Goal: Feedback & Contribution: Contribute content

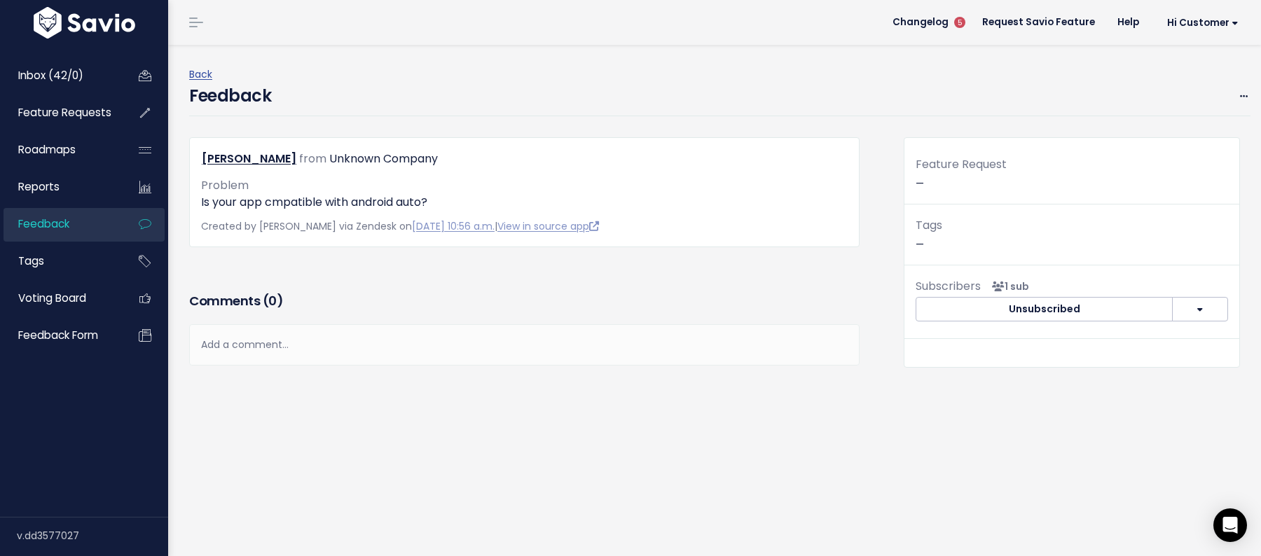
click at [1235, 92] on div "Edit [GEOGRAPHIC_DATA]" at bounding box center [1235, 97] width 30 height 18
click at [1239, 95] on span at bounding box center [1243, 97] width 13 height 18
click at [1169, 138] on link "Edit" at bounding box center [1187, 134] width 101 height 27
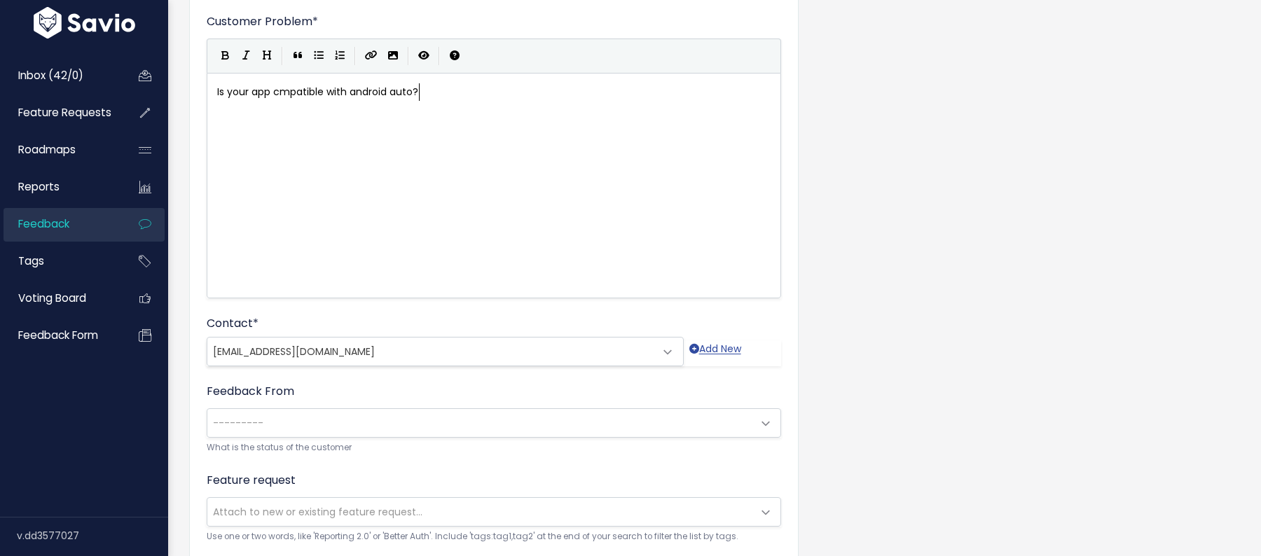
scroll to position [197, 0]
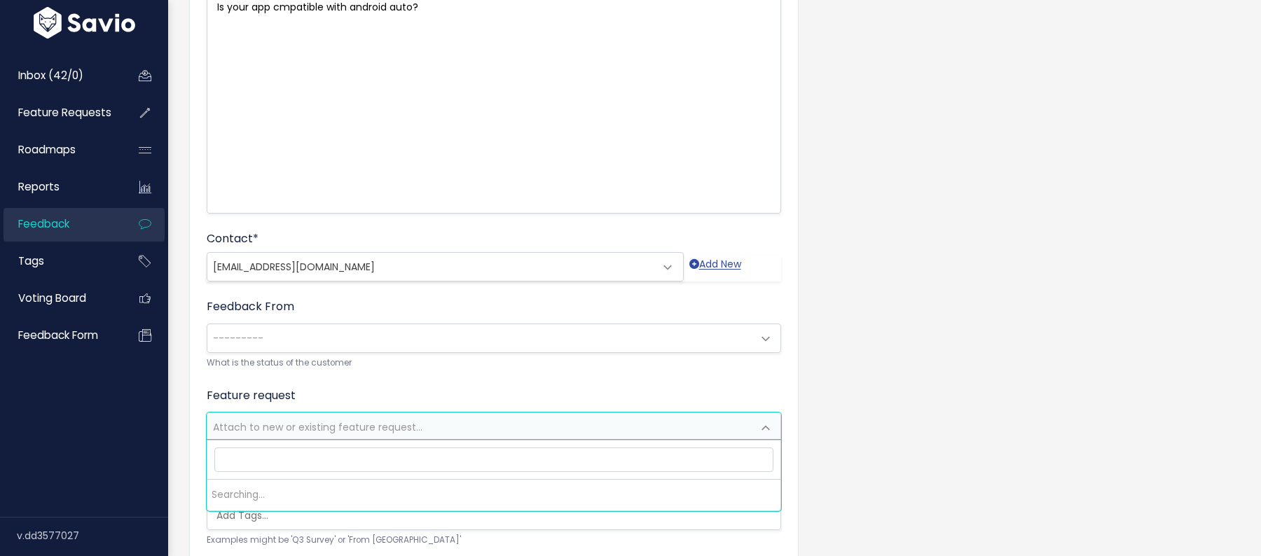
click at [435, 432] on span "Attach to new or existing feature request..." at bounding box center [479, 427] width 545 height 28
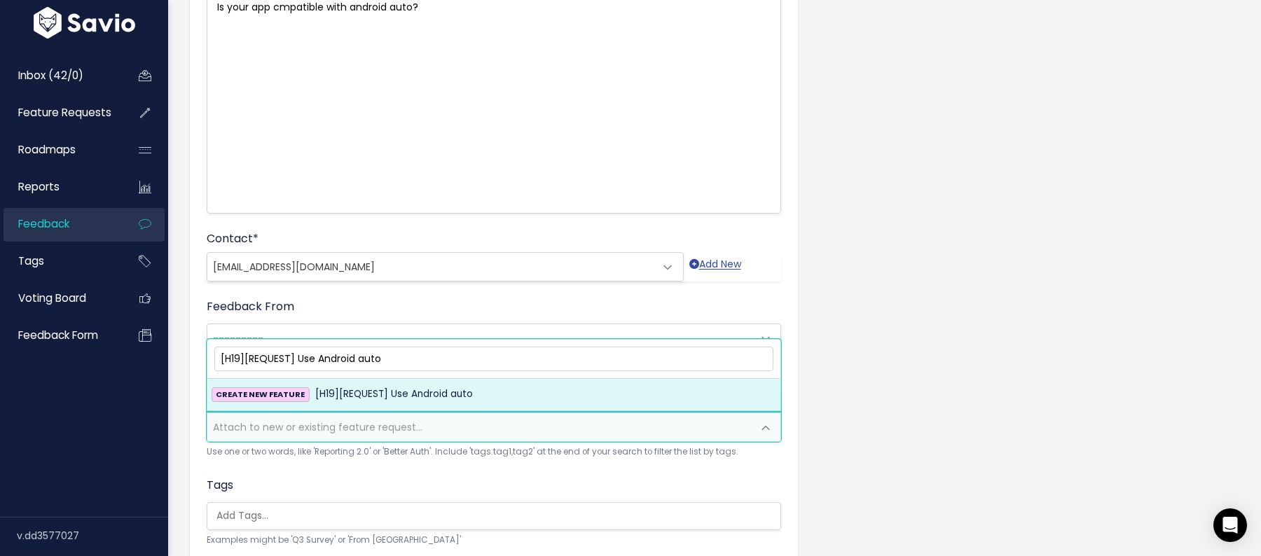
type input "[H19][REQUEST] Use Android auto"
click at [470, 392] on div "CREATE NEW FEATURE [H19][REQUEST] Use Android auto" at bounding box center [494, 394] width 565 height 17
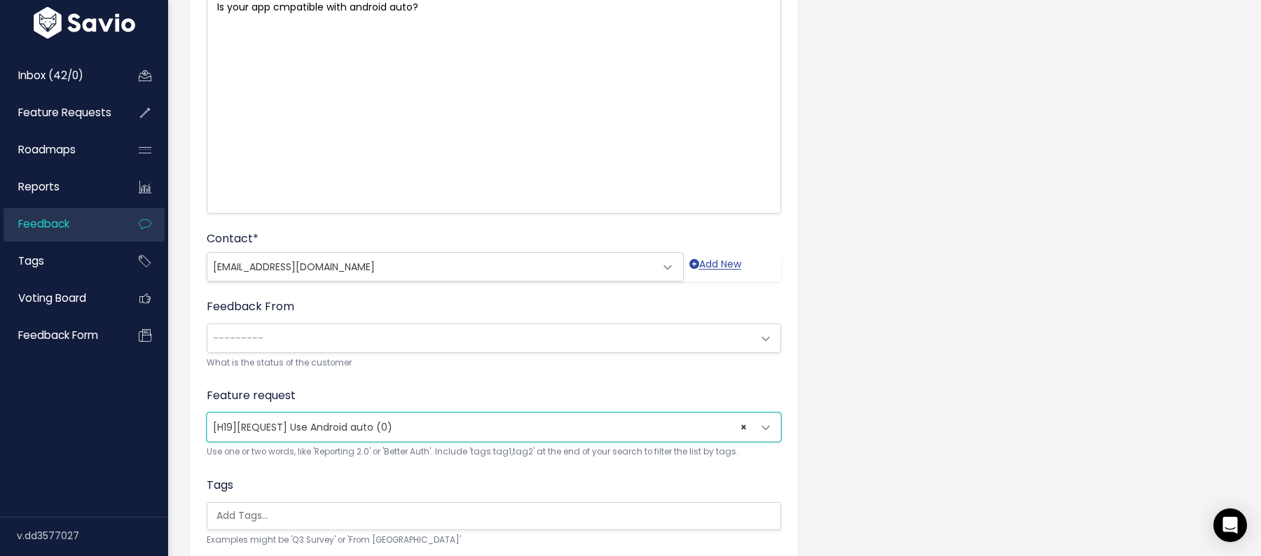
scroll to position [298, 0]
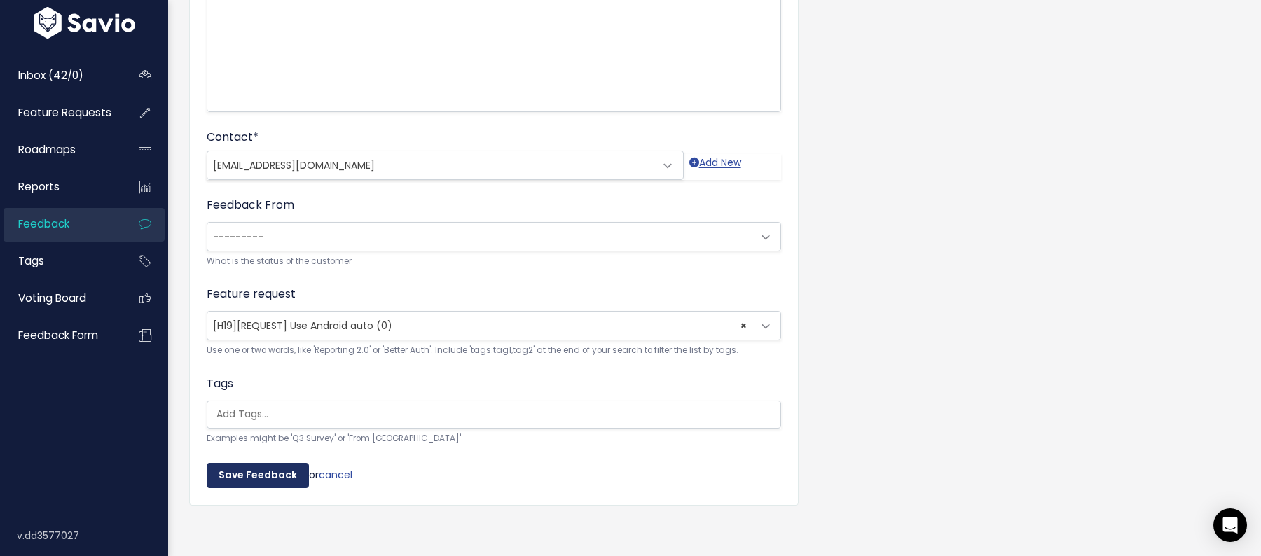
click at [239, 473] on input "Save Feedback" at bounding box center [258, 475] width 102 height 25
